Goal: Task Accomplishment & Management: Use online tool/utility

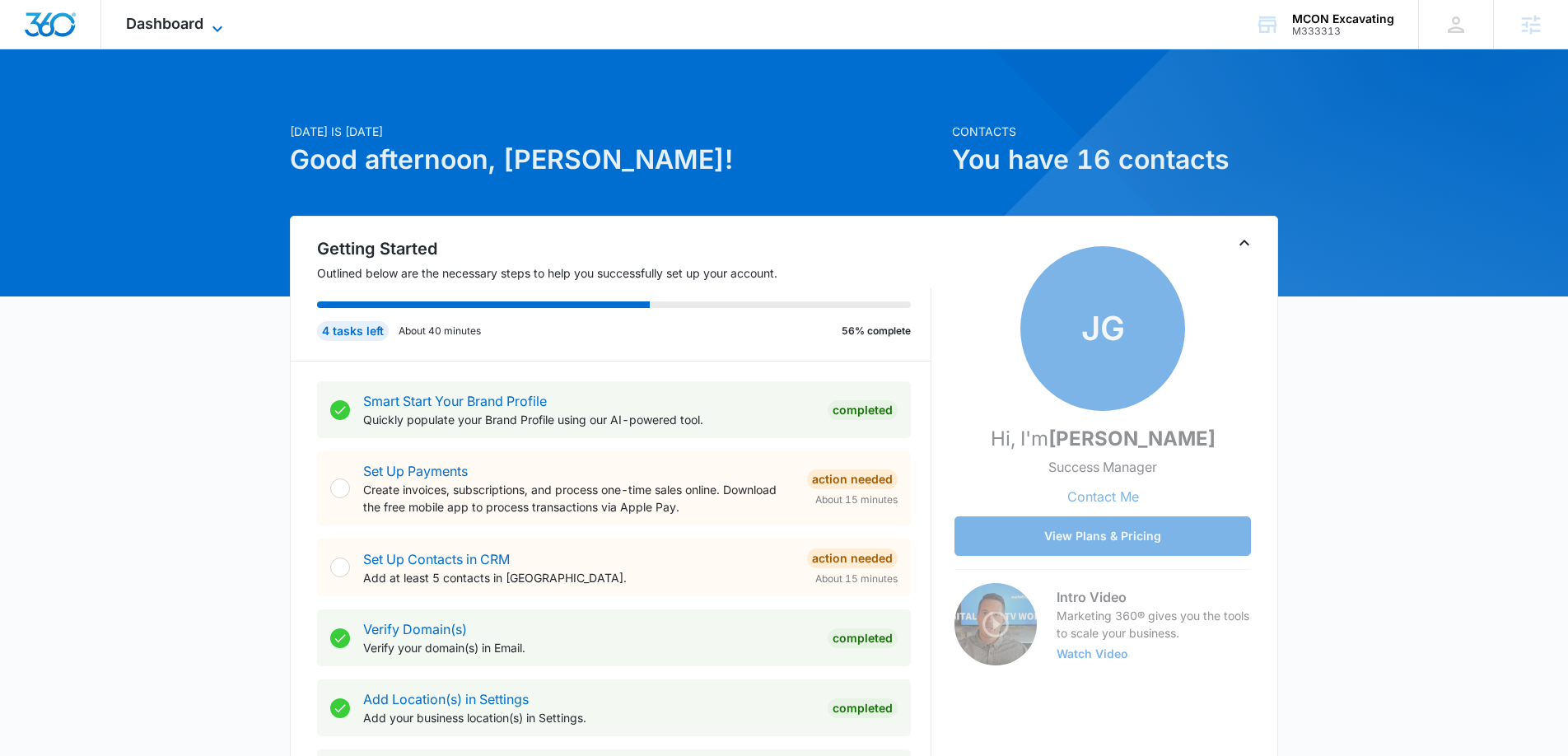
click at [200, 23] on span "Dashboard" at bounding box center [164, 23] width 77 height 17
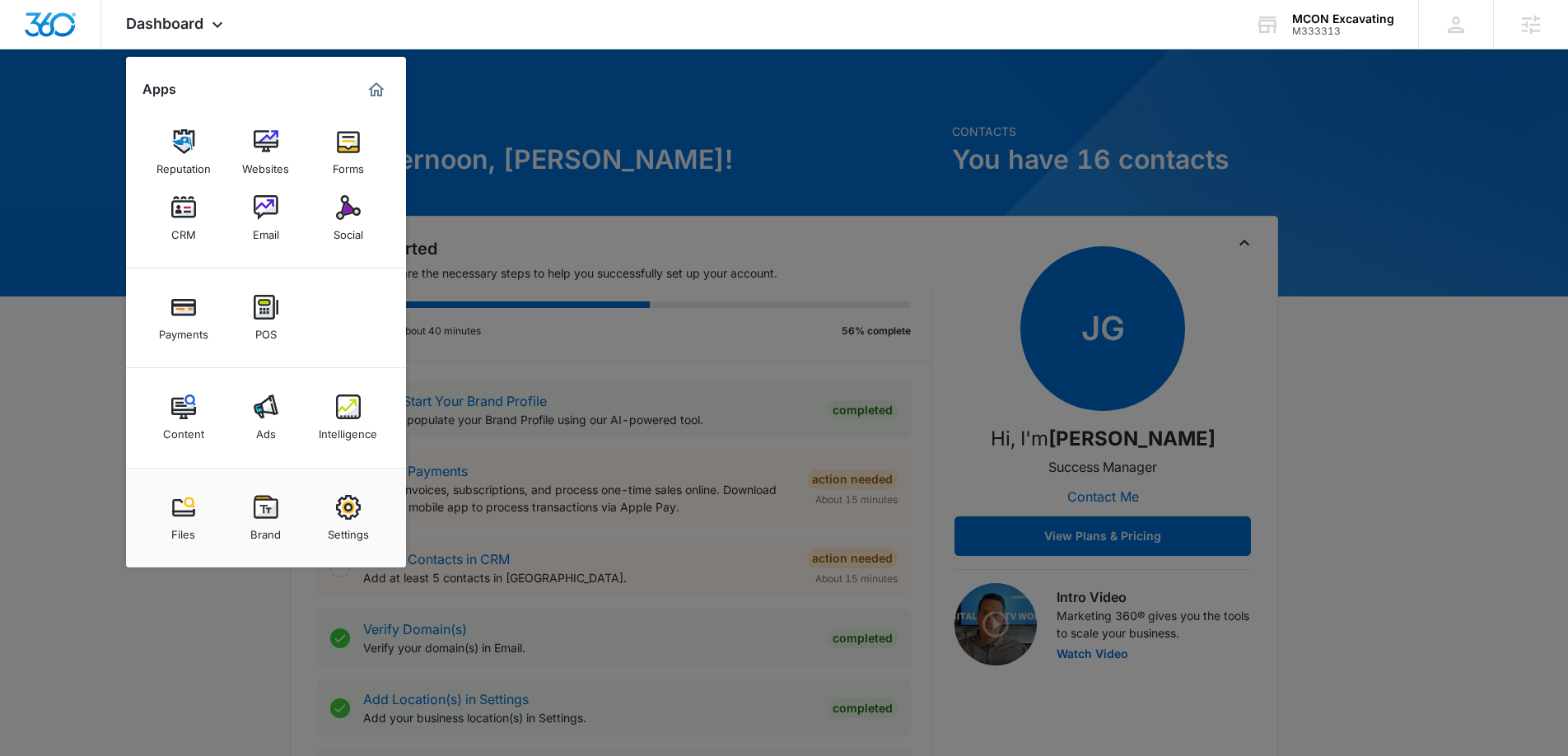
click at [363, 413] on link "Intelligence" at bounding box center [348, 417] width 63 height 63
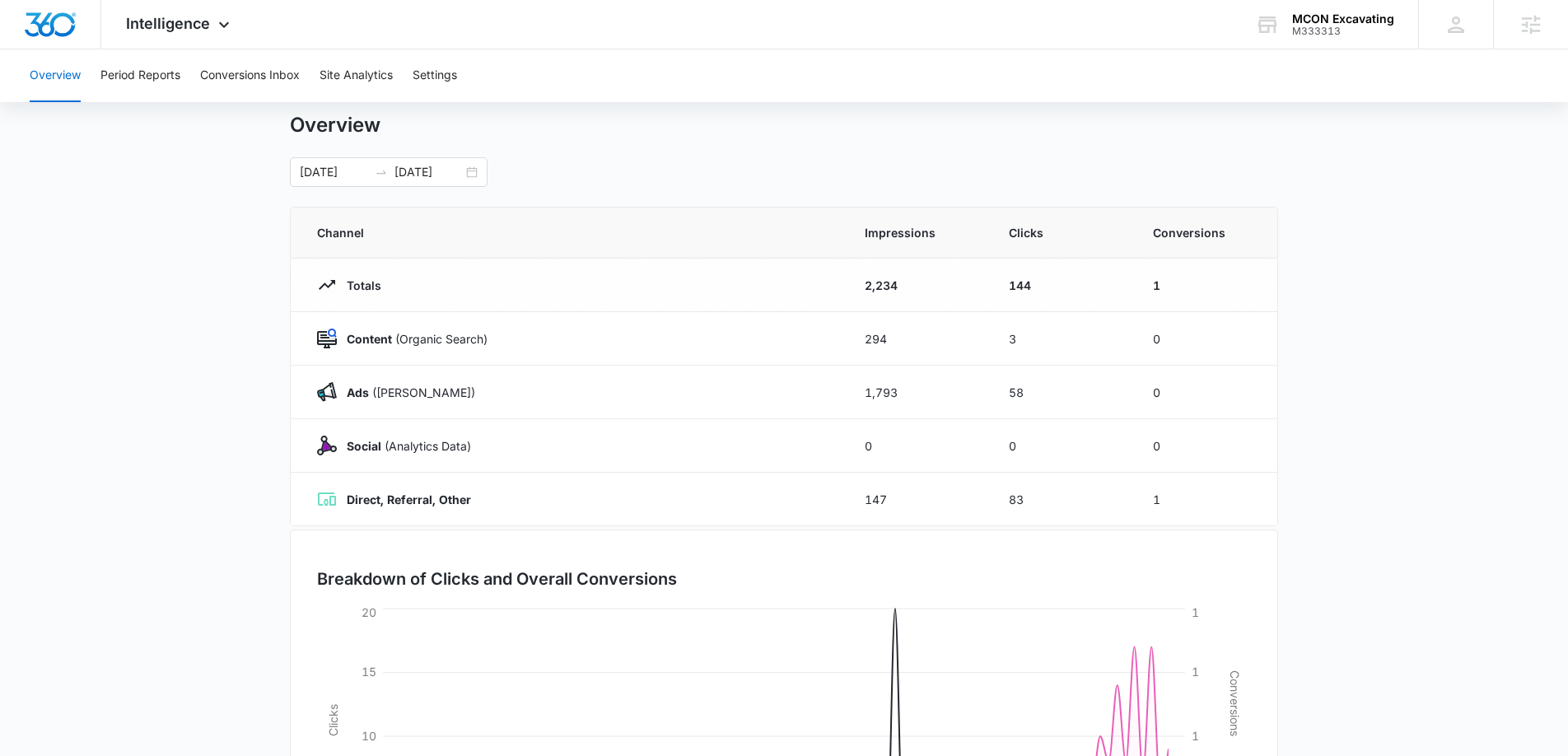
scroll to position [41, 0]
click at [266, 76] on button "Conversions Inbox" at bounding box center [249, 75] width 100 height 53
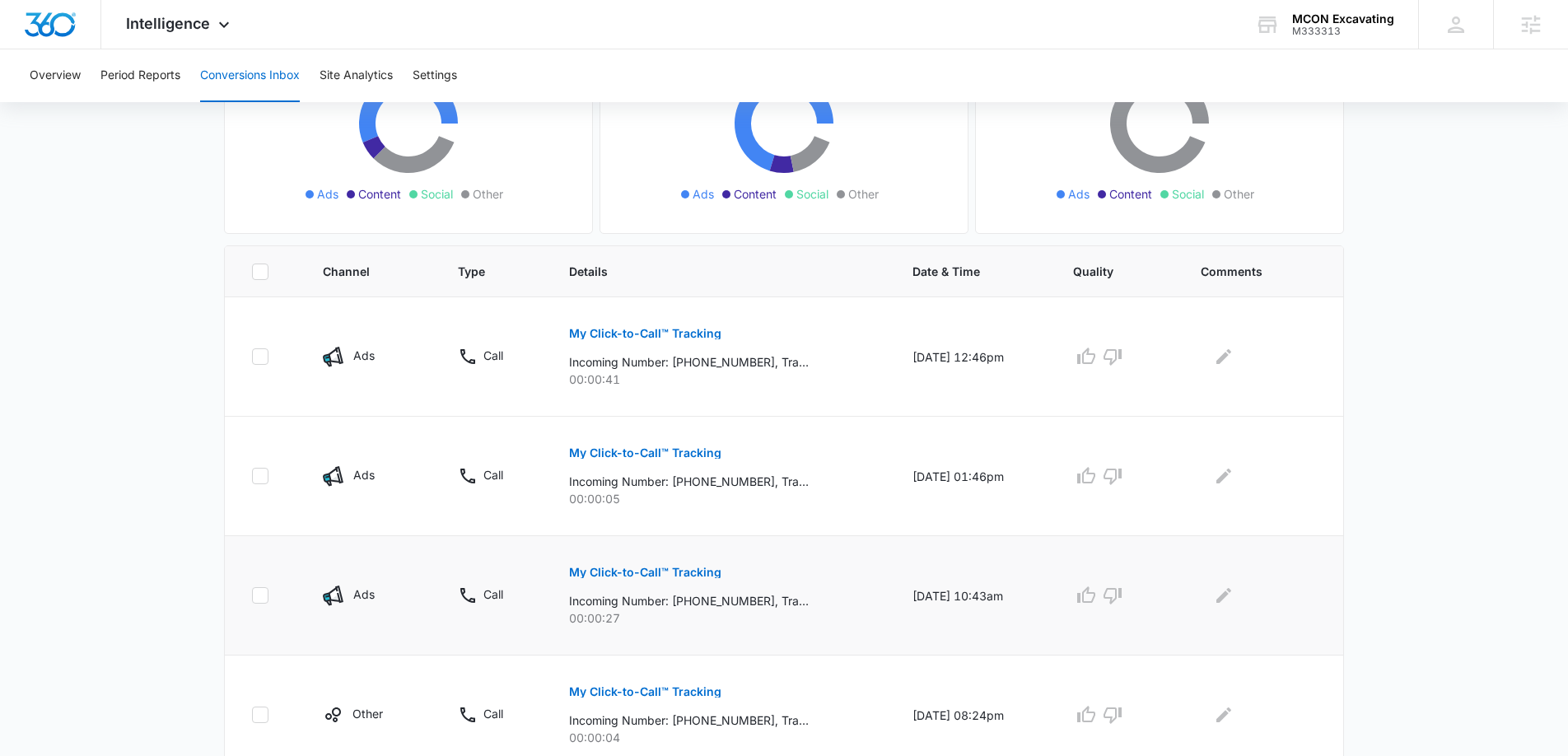
scroll to position [223, 0]
click at [658, 343] on button "My Click-to-Call™ Tracking" at bounding box center [646, 332] width 153 height 40
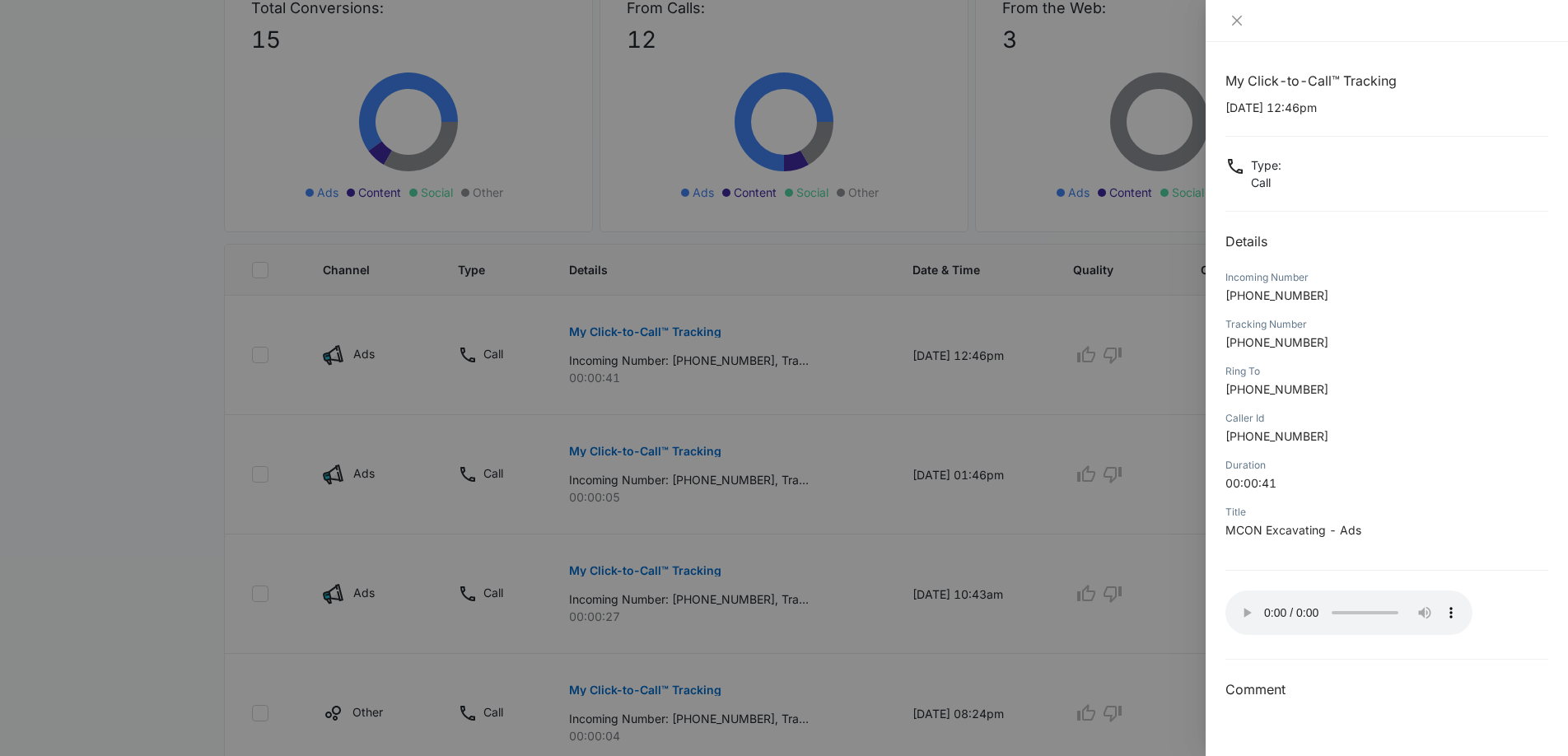
click at [940, 422] on div at bounding box center [784, 378] width 1568 height 756
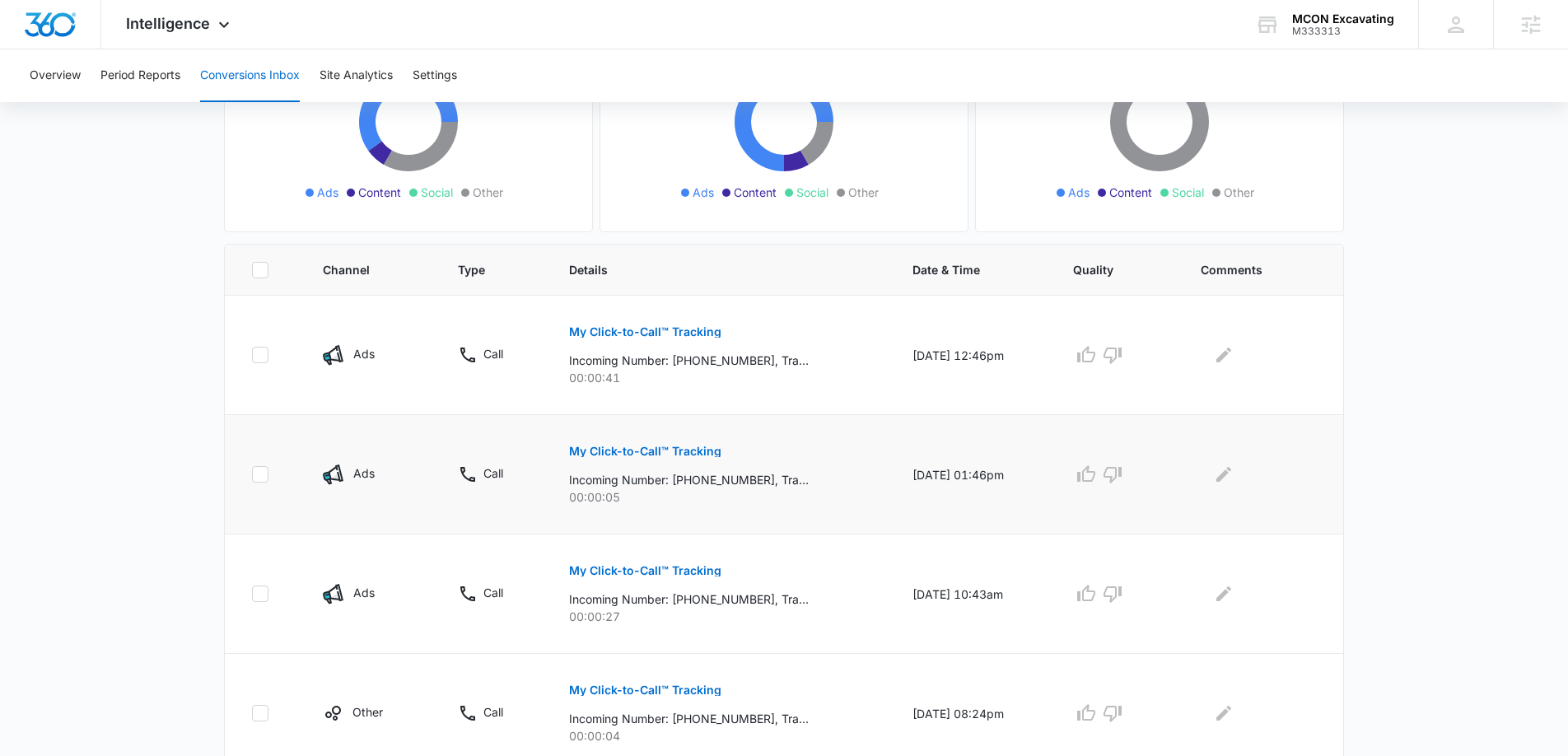
scroll to position [703, 0]
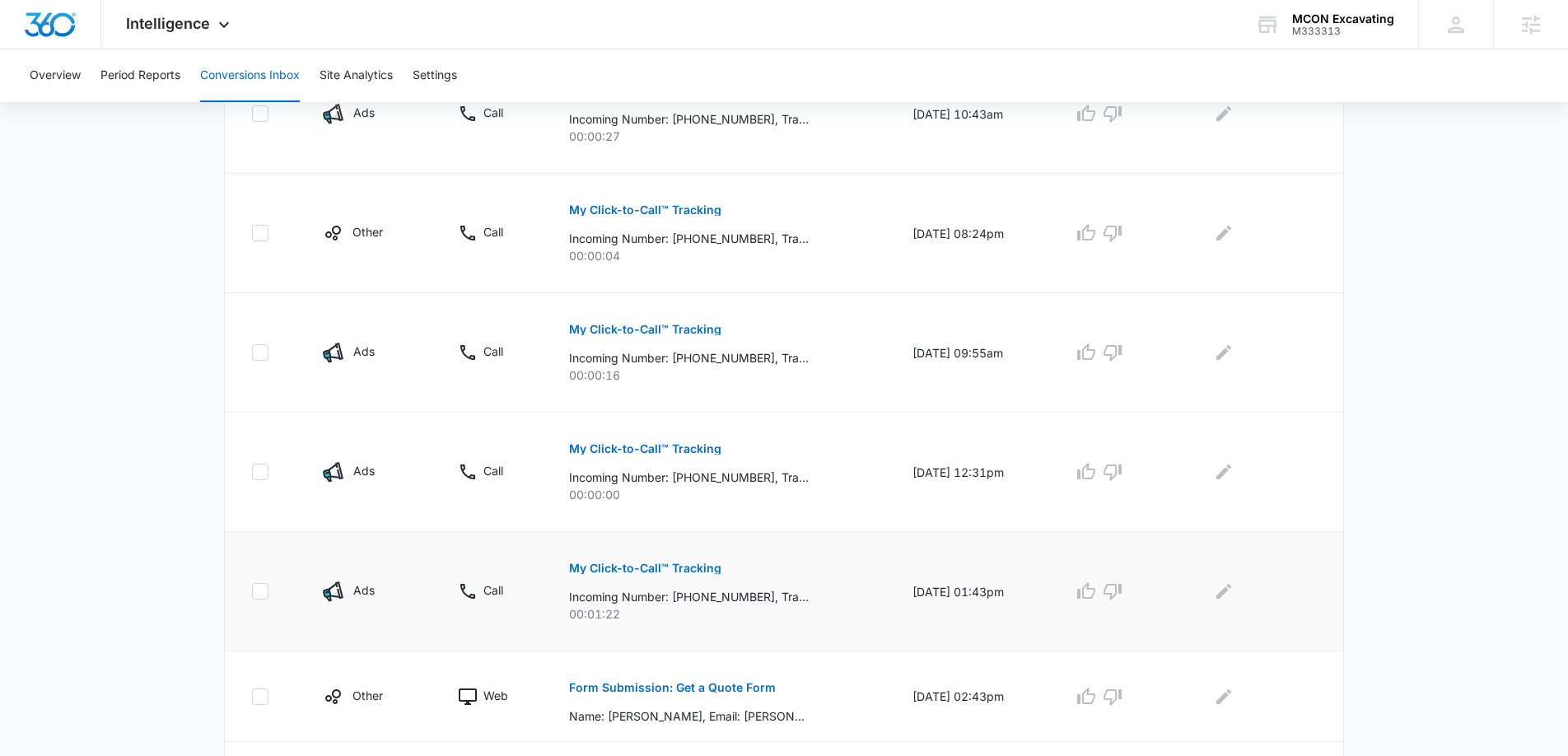
click at [675, 567] on p "My Click-to-Call™ Tracking" at bounding box center [646, 568] width 153 height 12
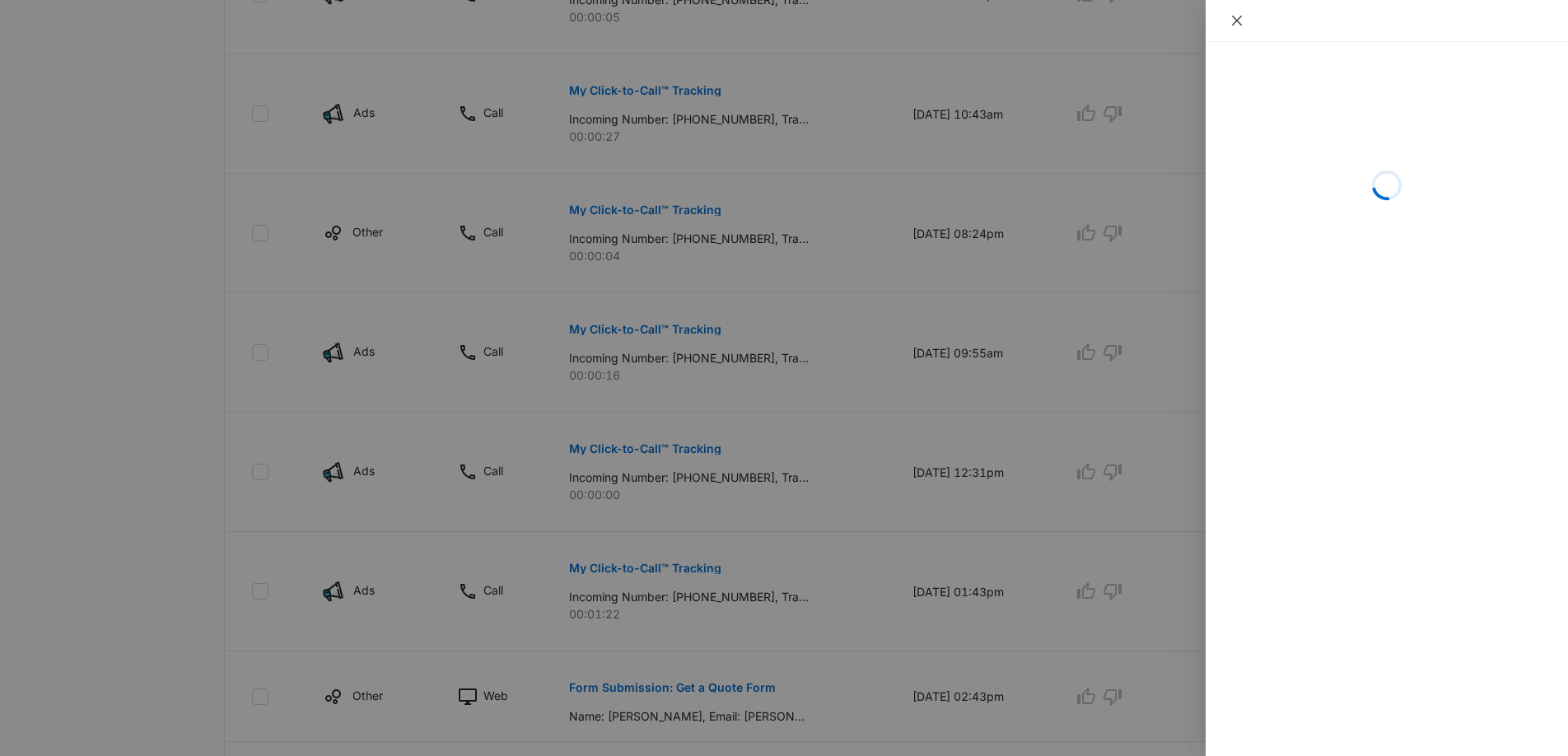
click at [1239, 19] on icon "close" at bounding box center [1236, 20] width 14 height 14
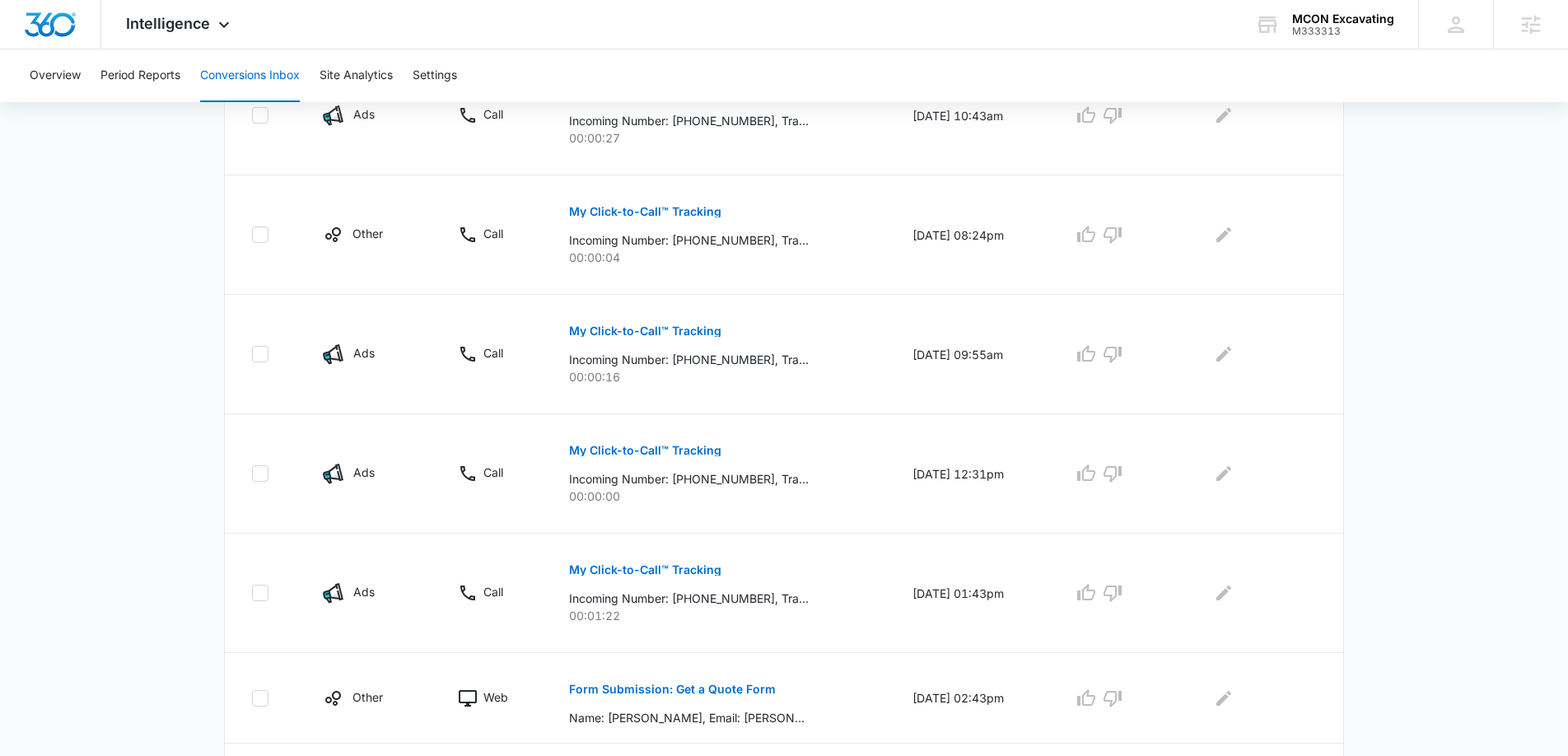
scroll to position [0, 0]
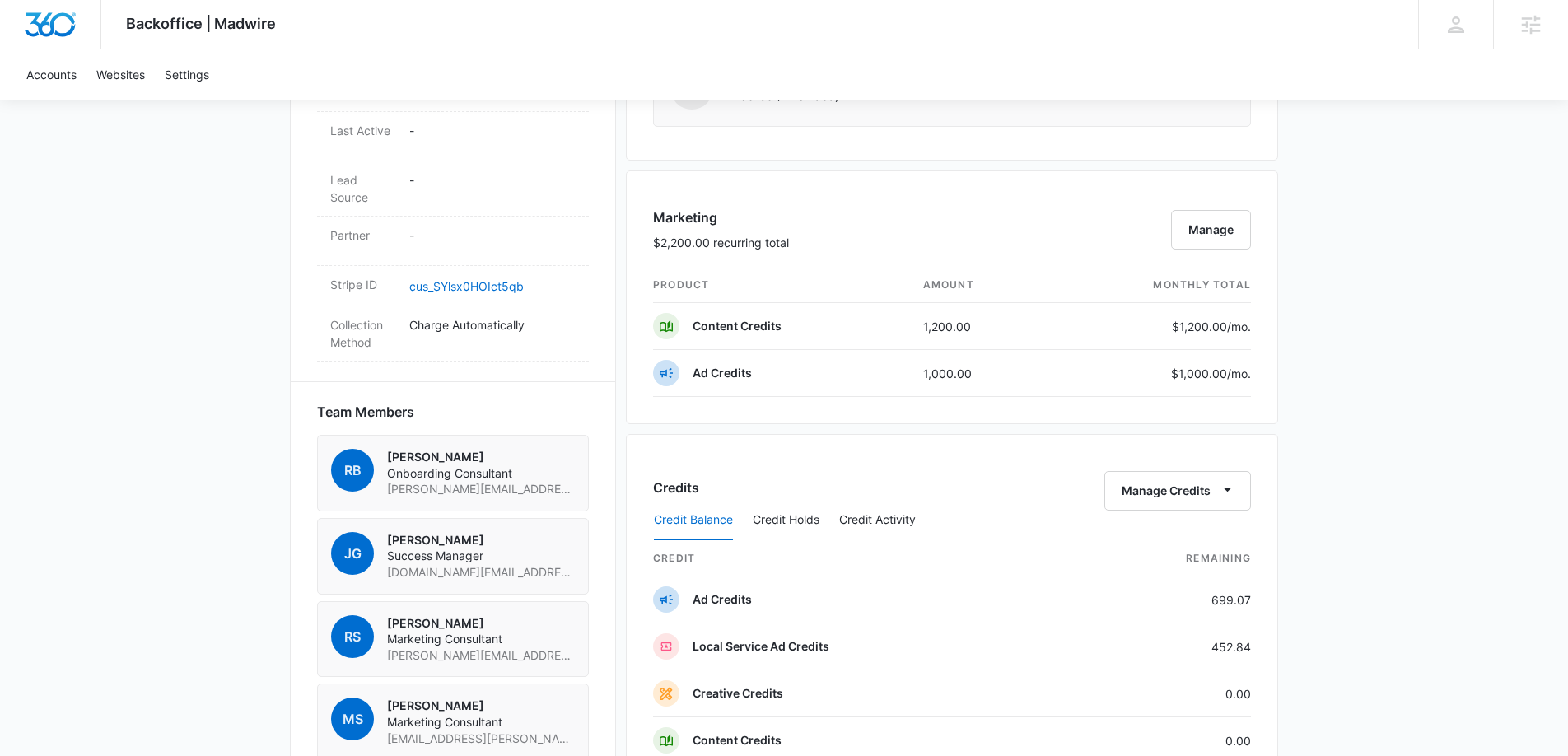
scroll to position [886, 0]
